Goal: Find contact information: Find contact information

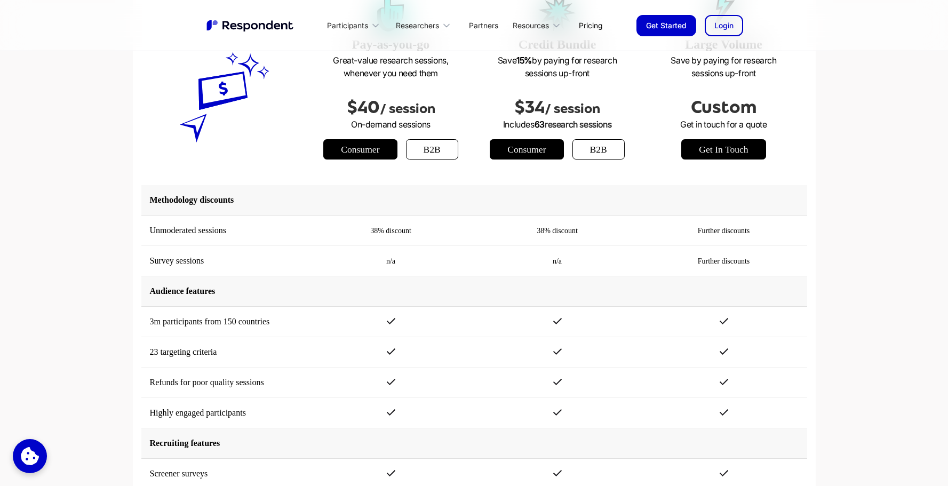
scroll to position [1336, 0]
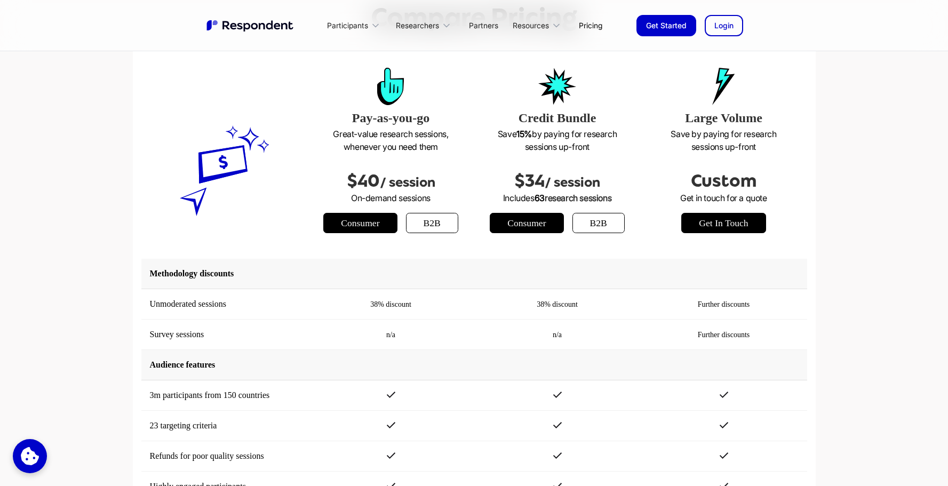
click at [605, 224] on link "b2b" at bounding box center [598, 223] width 52 height 20
click at [445, 222] on link "b2b" at bounding box center [432, 223] width 52 height 20
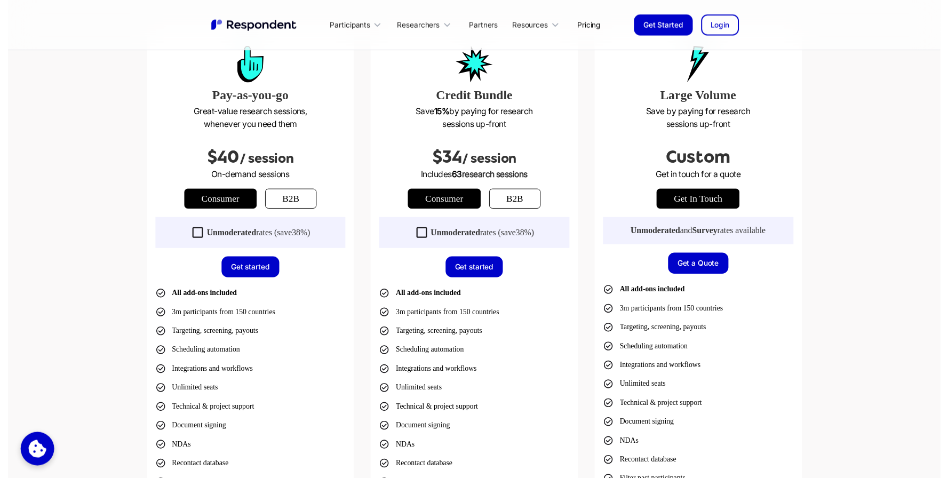
scroll to position [0, 0]
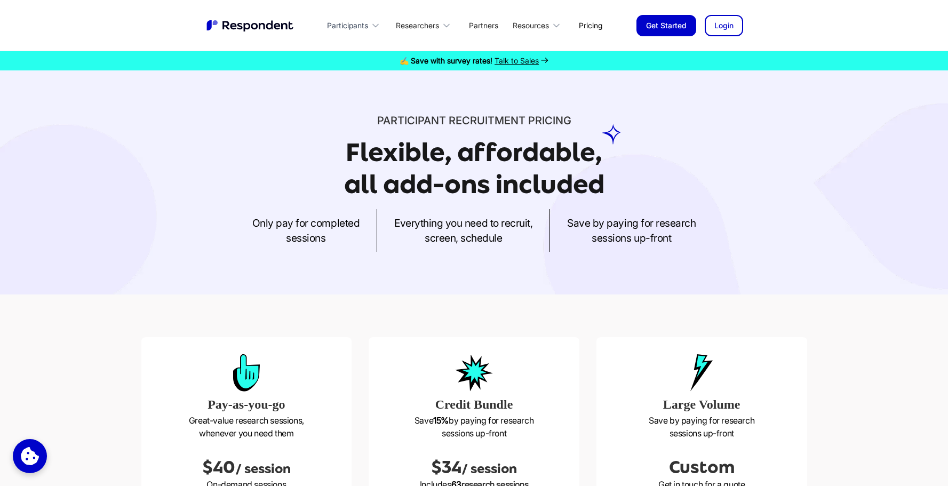
click at [371, 25] on icon at bounding box center [375, 25] width 11 height 11
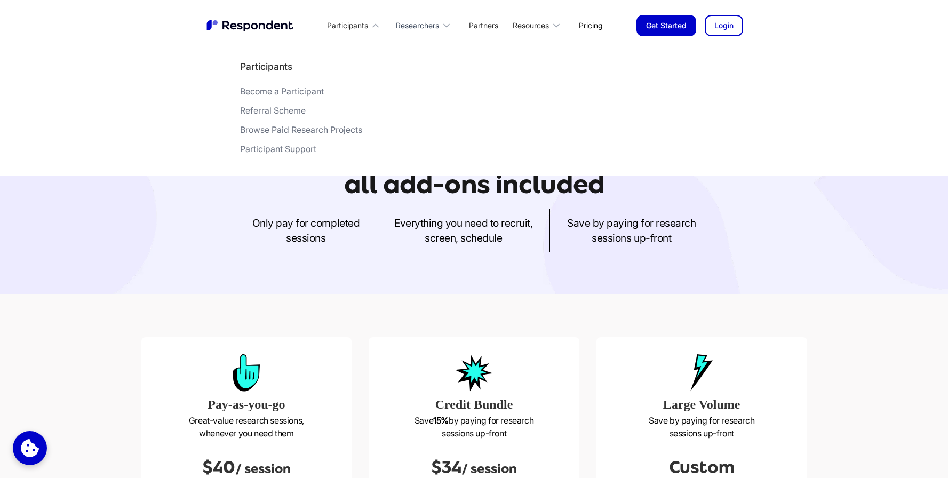
click at [442, 25] on icon at bounding box center [446, 25] width 11 height 11
click at [268, 128] on div "Integrations" at bounding box center [266, 129] width 46 height 11
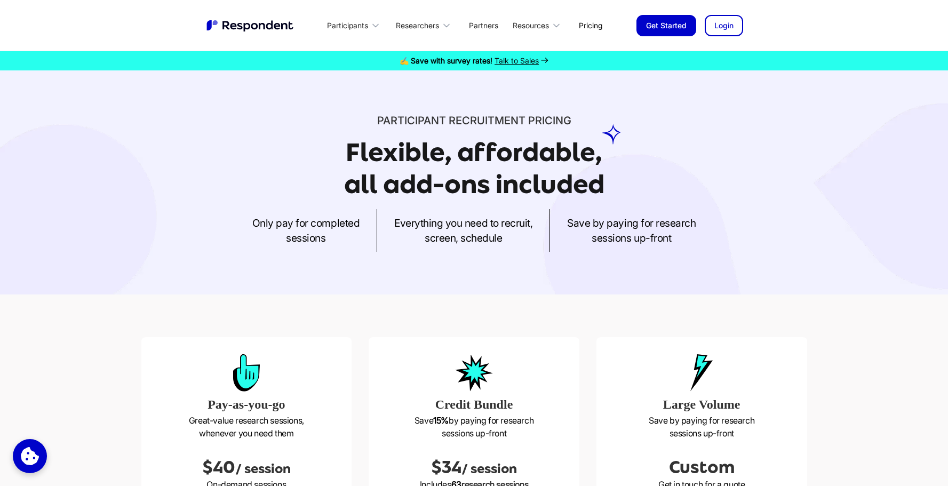
click at [595, 27] on link "Pricing" at bounding box center [590, 25] width 41 height 25
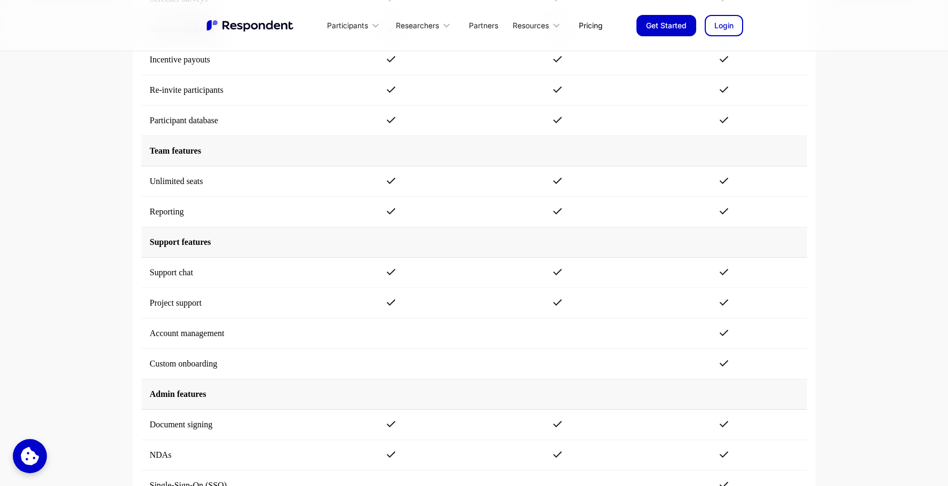
scroll to position [2394, 0]
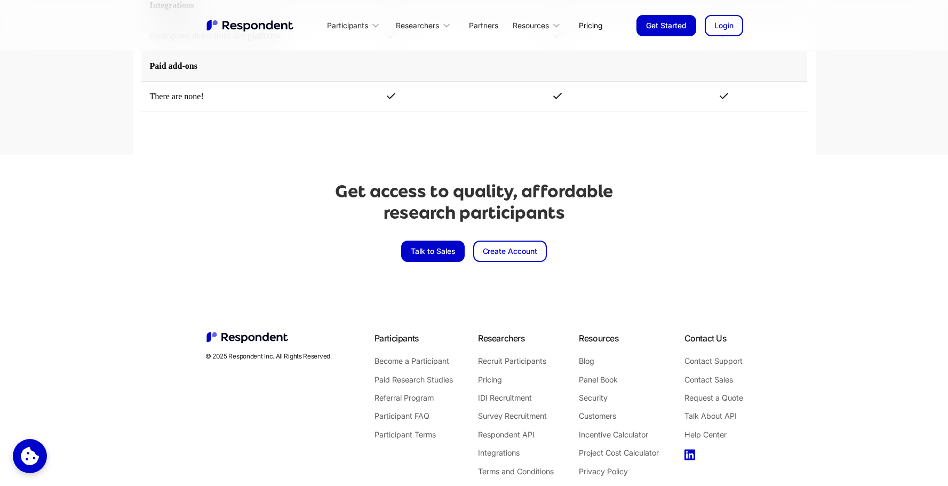
click at [436, 253] on link "Talk to Sales" at bounding box center [432, 251] width 63 height 21
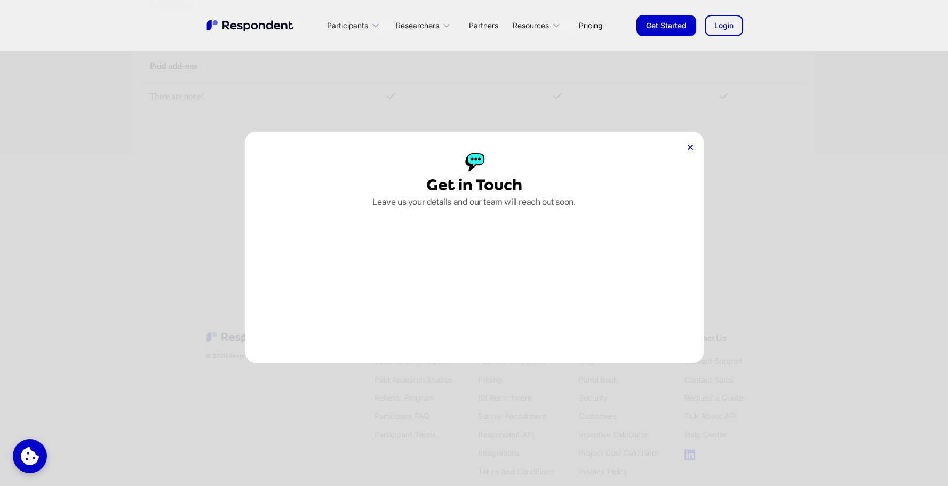
click at [690, 146] on icon at bounding box center [690, 147] width 5 height 5
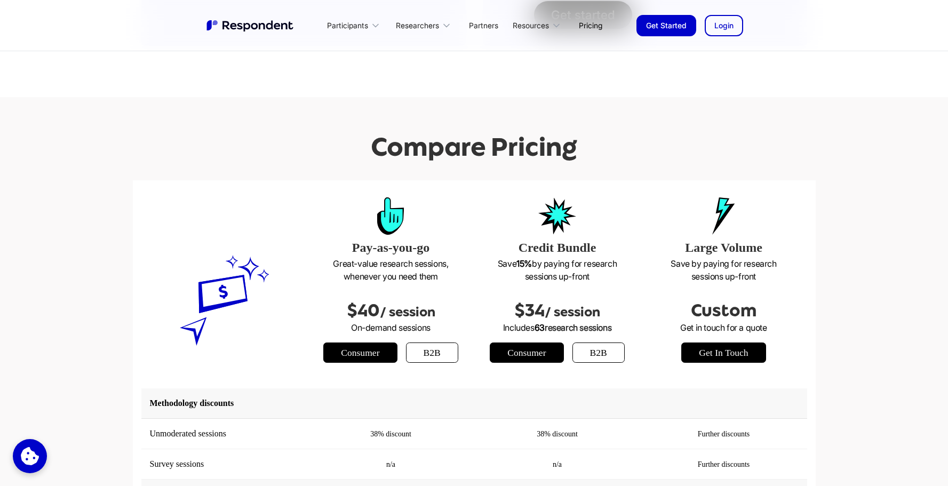
scroll to position [1204, 0]
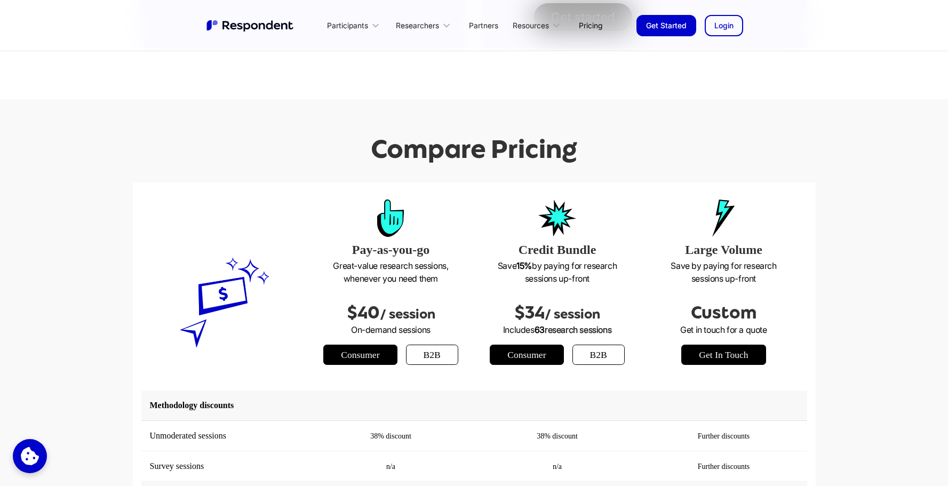
click at [718, 354] on link "get in touch" at bounding box center [723, 355] width 84 height 20
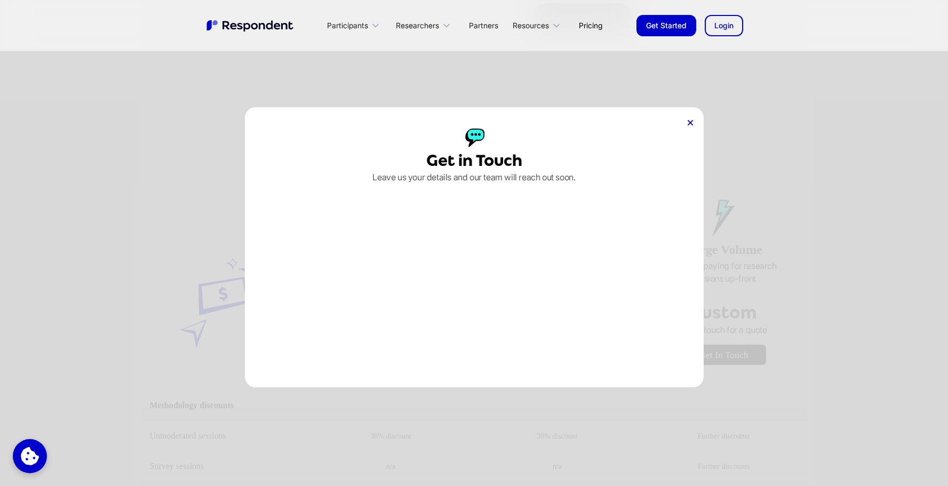
click at [690, 120] on icon at bounding box center [690, 122] width 5 height 5
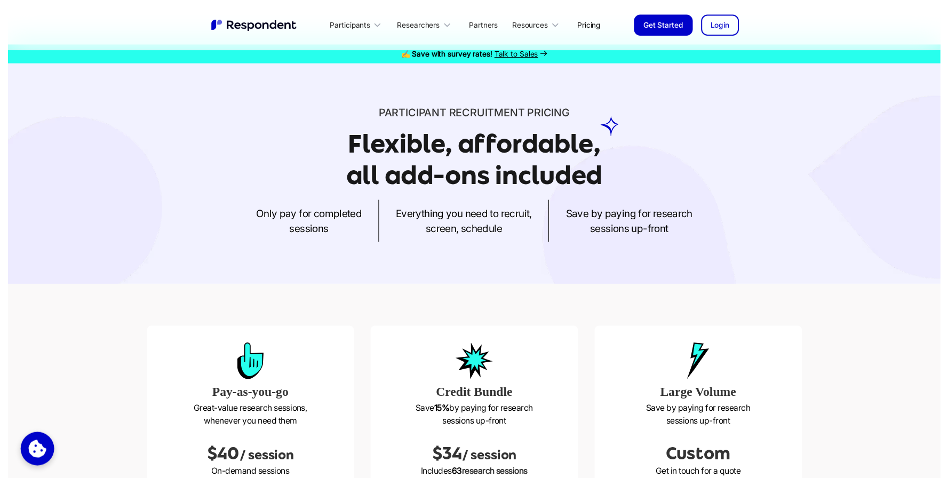
scroll to position [0, 0]
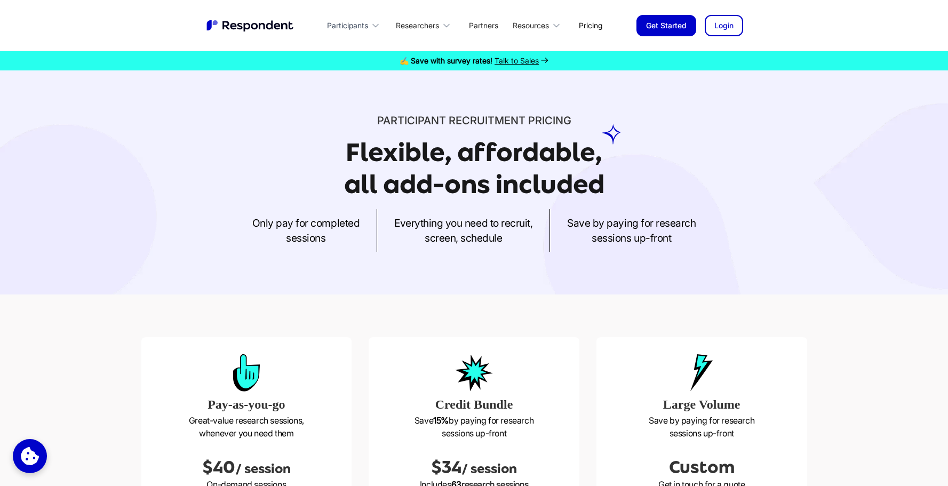
click at [373, 25] on icon at bounding box center [375, 25] width 5 height 3
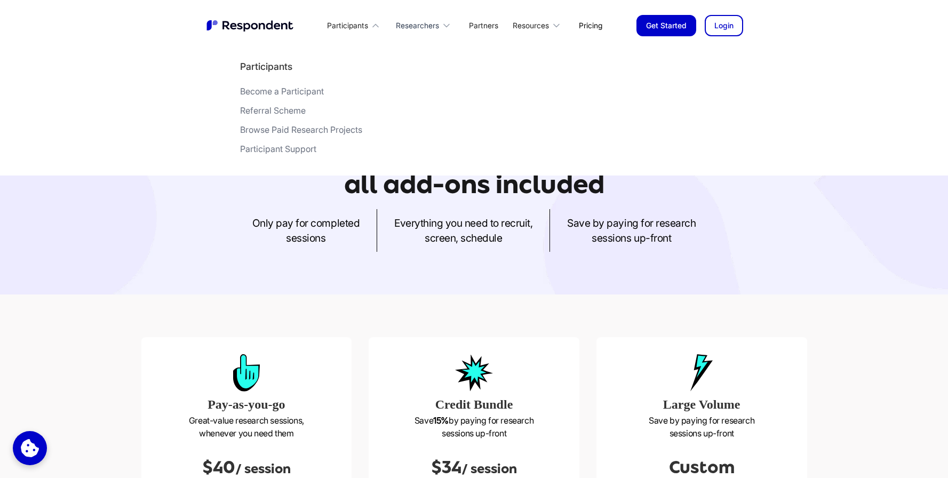
click at [432, 28] on div "Researchers" at bounding box center [417, 25] width 43 height 11
